Goal: Transaction & Acquisition: Purchase product/service

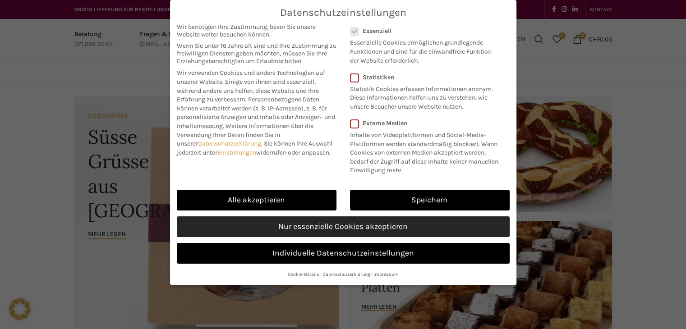
click at [337, 227] on link "Nur essenzielle Cookies akzeptieren" at bounding box center [343, 226] width 333 height 21
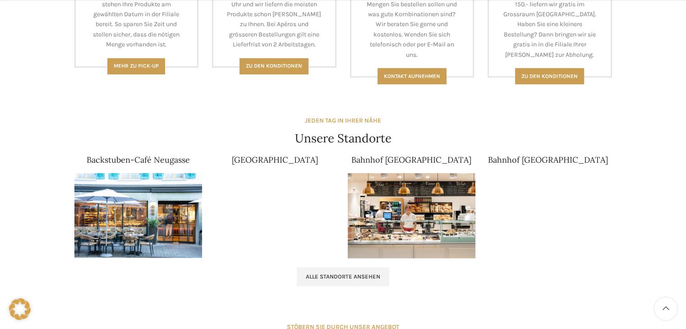
scroll to position [496, 0]
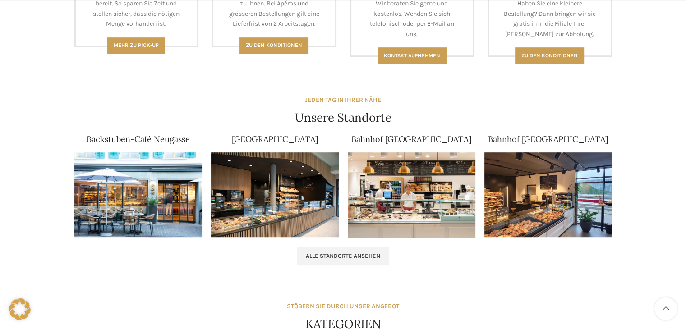
click at [269, 193] on img at bounding box center [275, 194] width 128 height 85
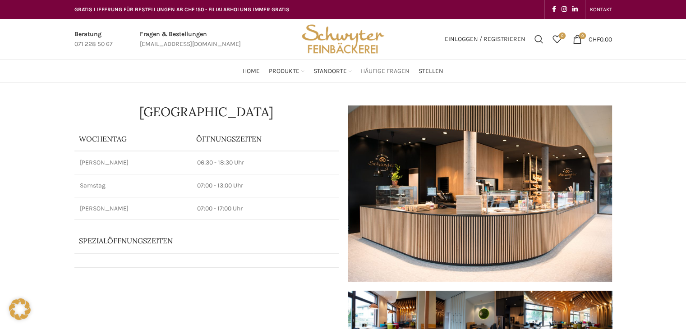
click at [385, 73] on span "Häufige Fragen" at bounding box center [385, 71] width 49 height 9
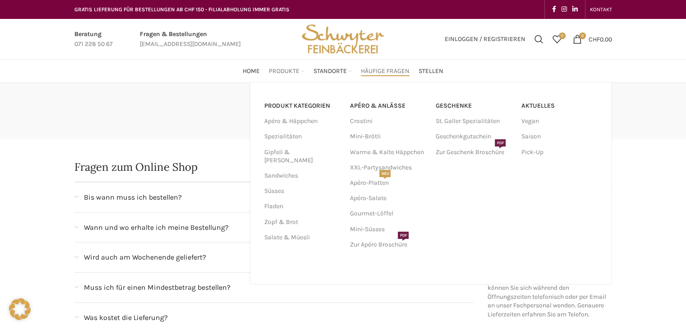
click at [280, 71] on span "Produkte" at bounding box center [284, 71] width 31 height 9
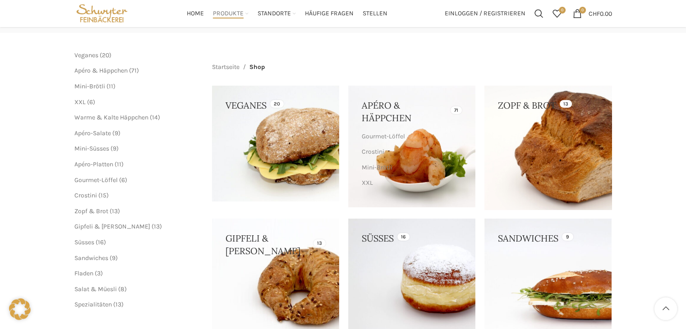
scroll to position [90, 0]
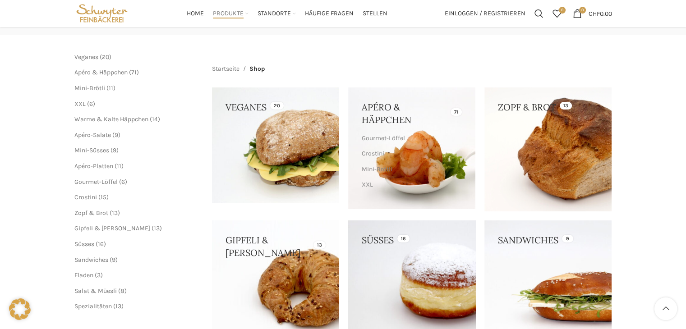
click at [444, 293] on link at bounding box center [411, 277] width 127 height 114
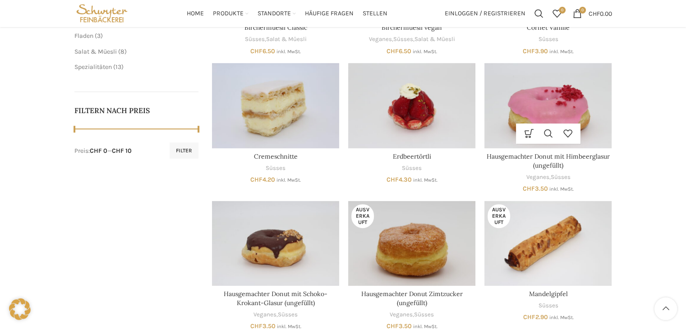
scroll to position [361, 0]
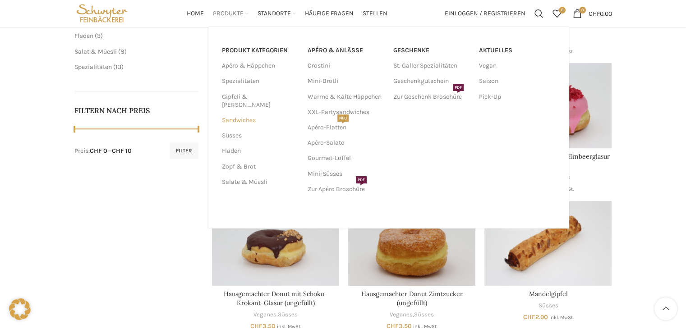
click at [244, 113] on link "Sandwiches" at bounding box center [259, 120] width 75 height 15
